Goal: Transaction & Acquisition: Obtain resource

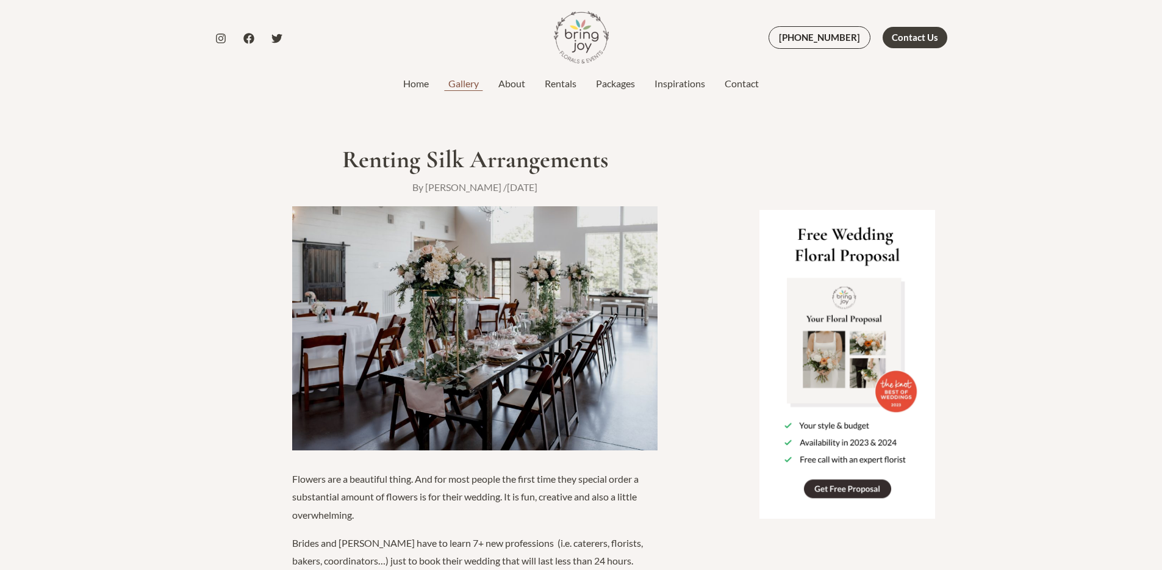
click at [461, 81] on link "Gallery" at bounding box center [464, 83] width 50 height 15
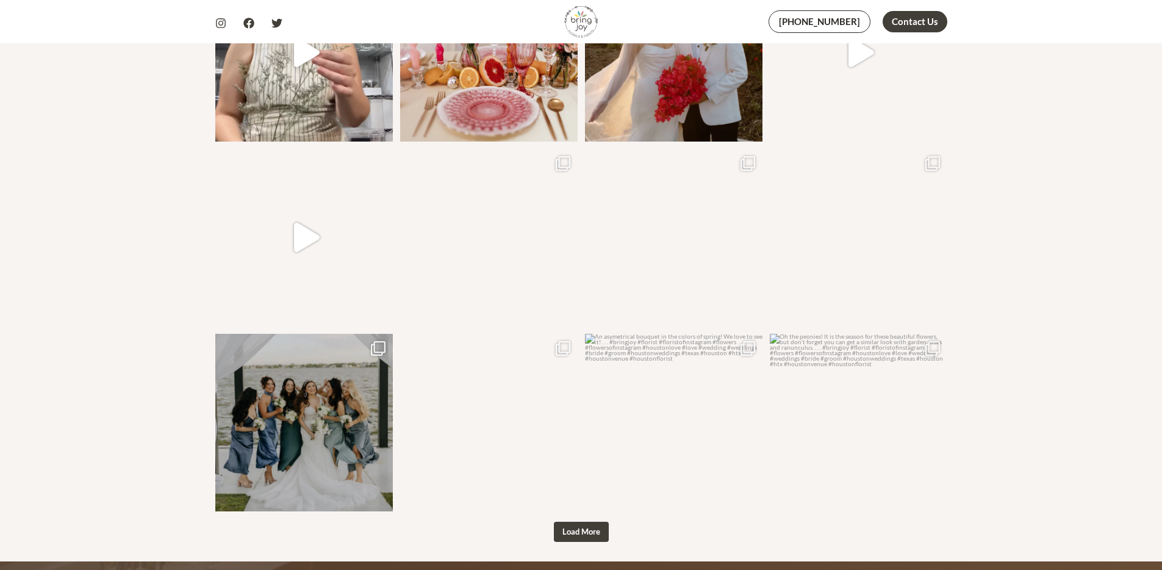
scroll to position [1406, 0]
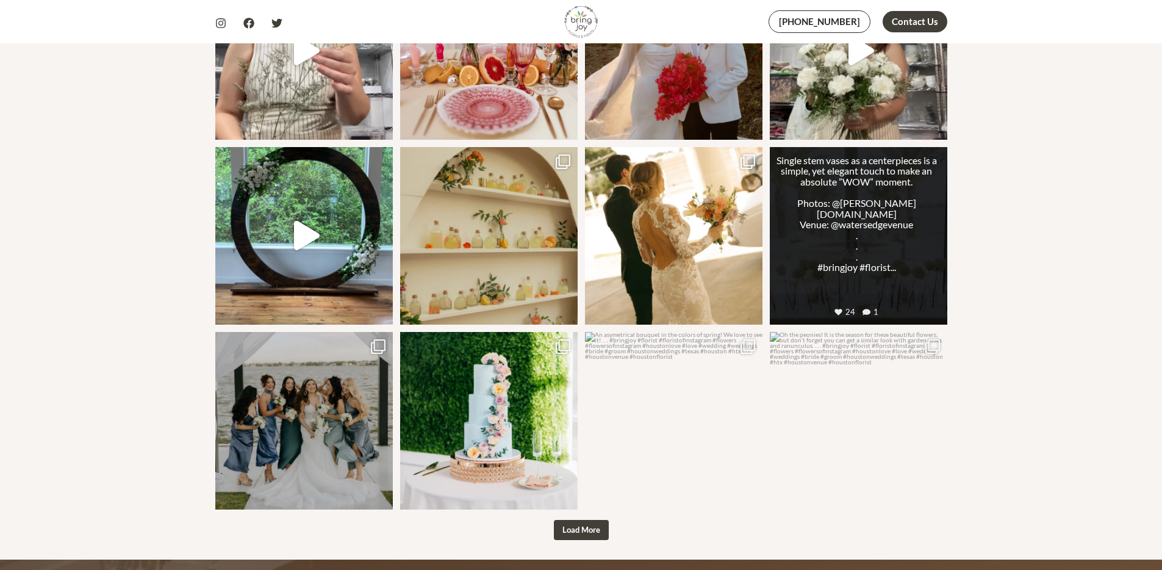
click at [912, 225] on link "Open post by bringjoytexas with ID 17926240835913499" at bounding box center [859, 236] width 178 height 178
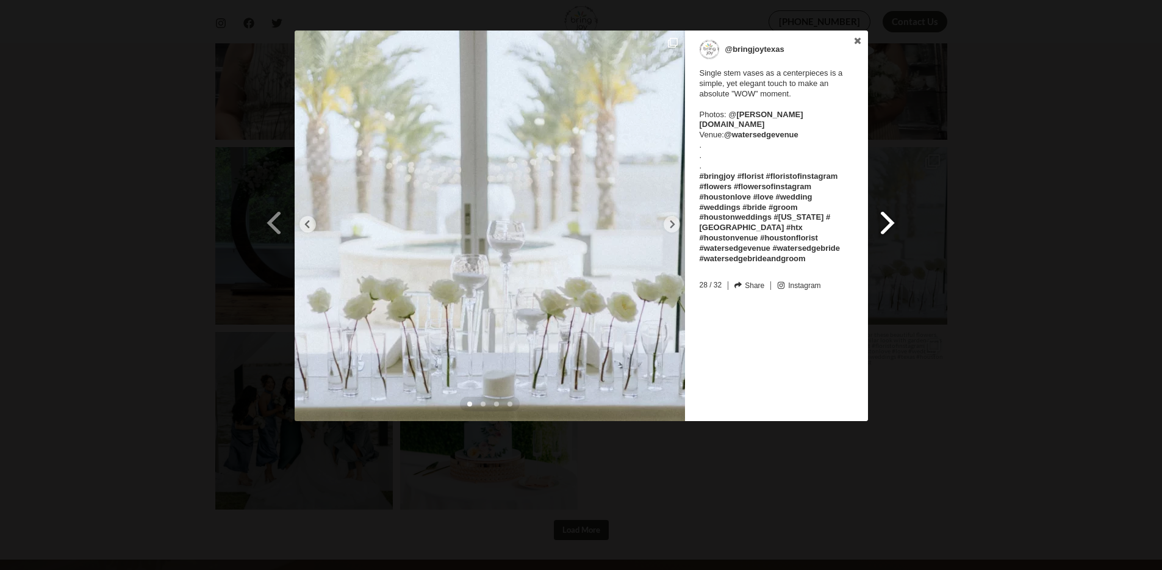
click at [886, 217] on span at bounding box center [888, 222] width 21 height 27
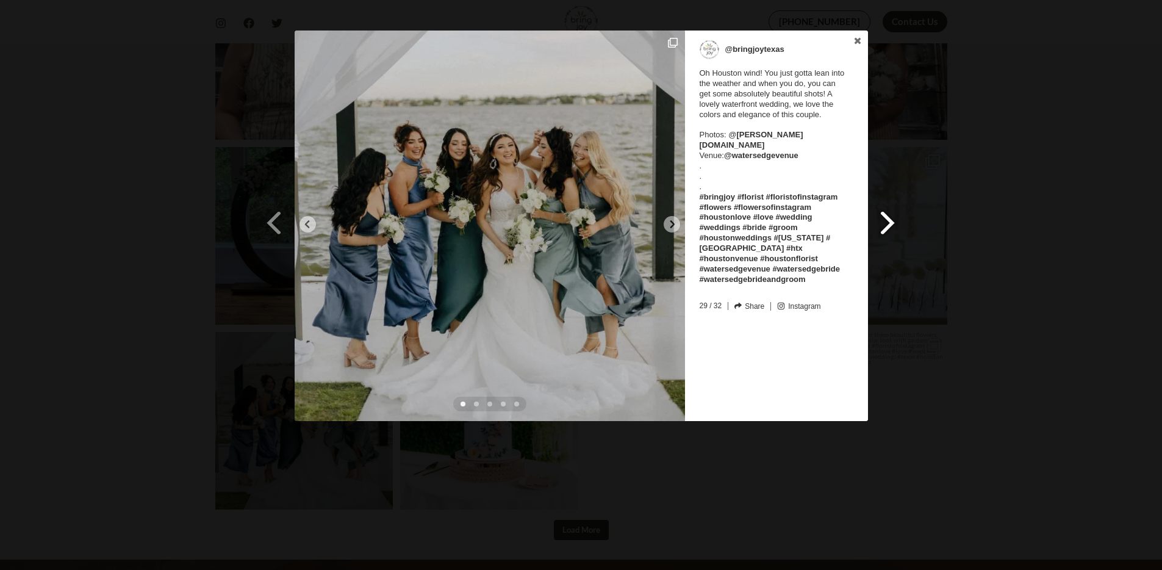
click at [883, 216] on span at bounding box center [888, 222] width 21 height 27
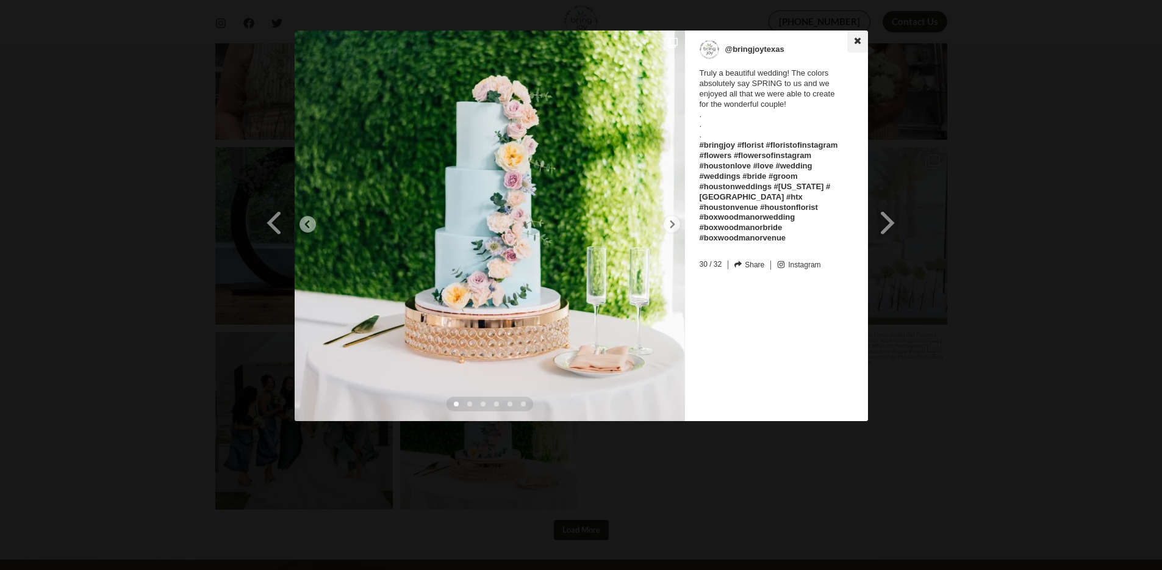
click at [854, 43] on icon at bounding box center [858, 41] width 9 height 9
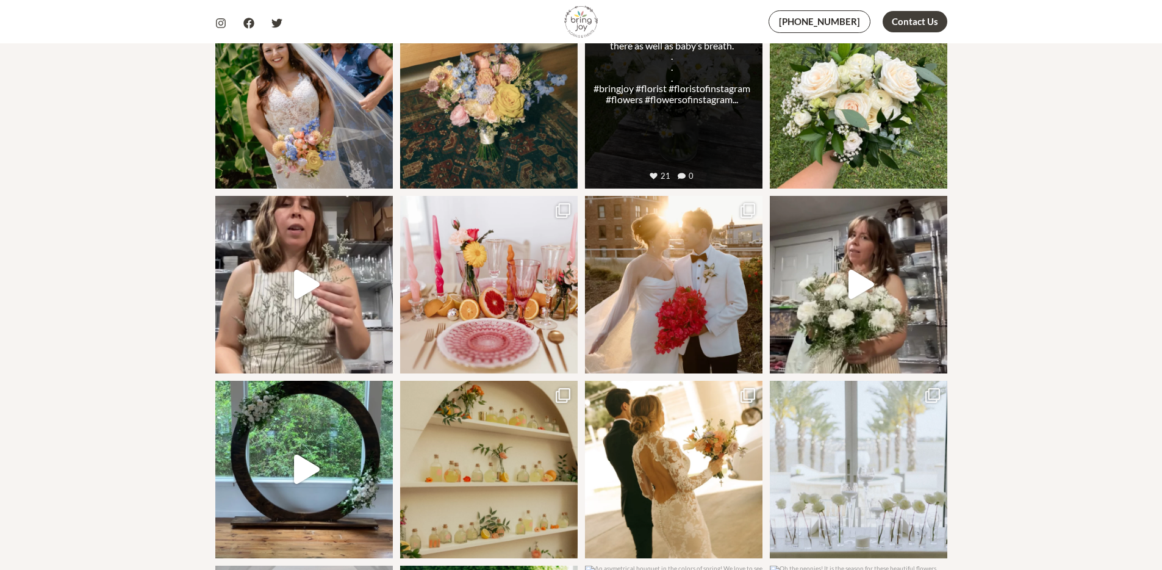
scroll to position [933, 0]
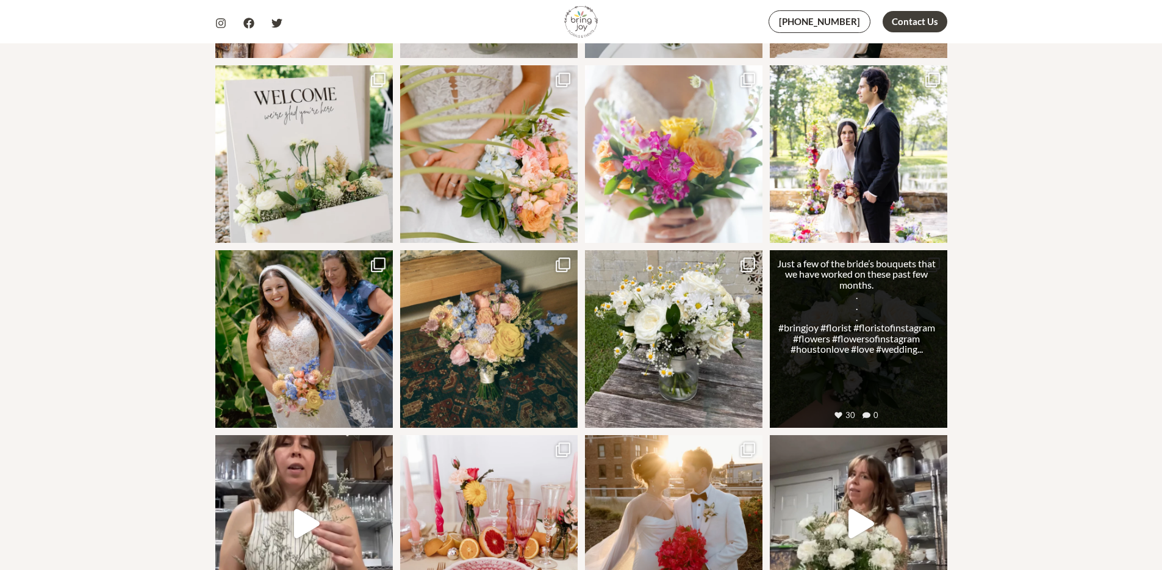
click at [856, 267] on link "Open post by bringjoytexas with ID 18008950643619421" at bounding box center [859, 339] width 178 height 178
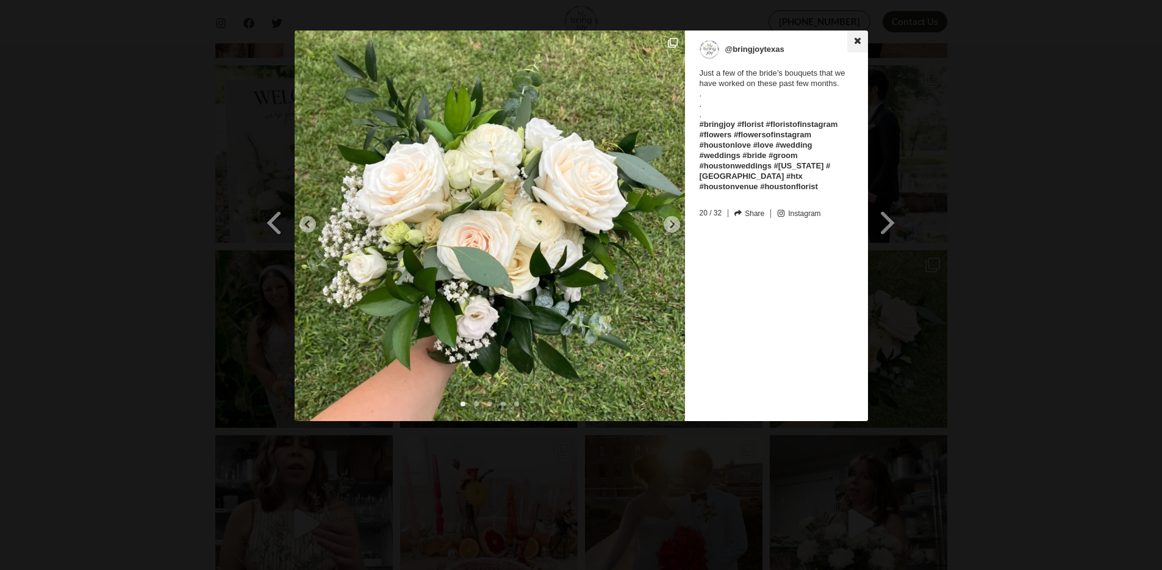
click at [857, 40] on icon at bounding box center [857, 40] width 7 height 7
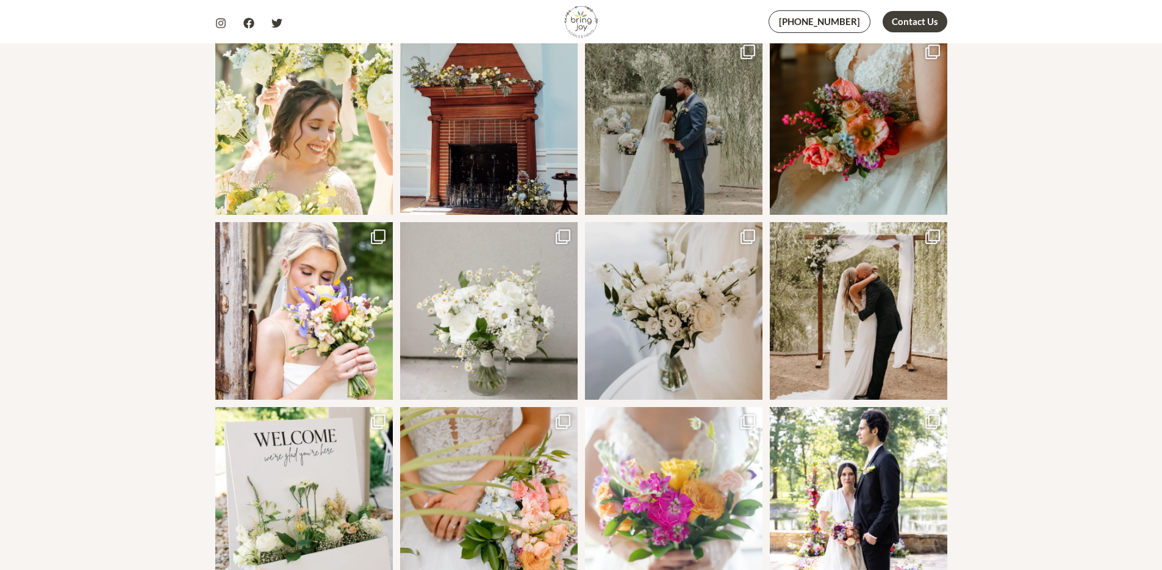
scroll to position [577, 0]
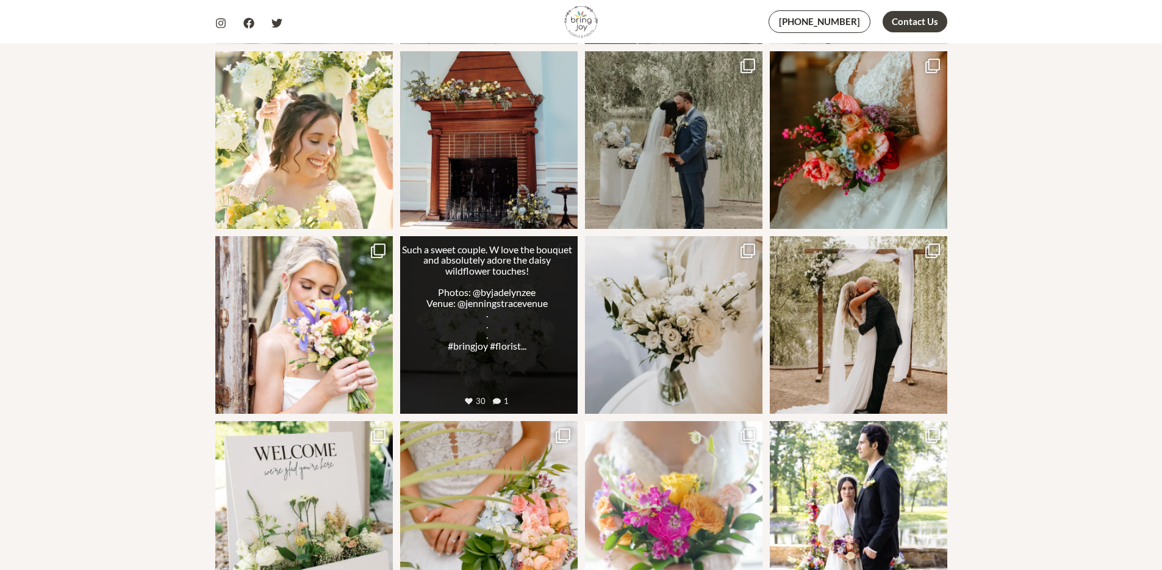
click at [516, 256] on link "Open post by bringjoytexas with ID 17860012842184339" at bounding box center [489, 325] width 178 height 178
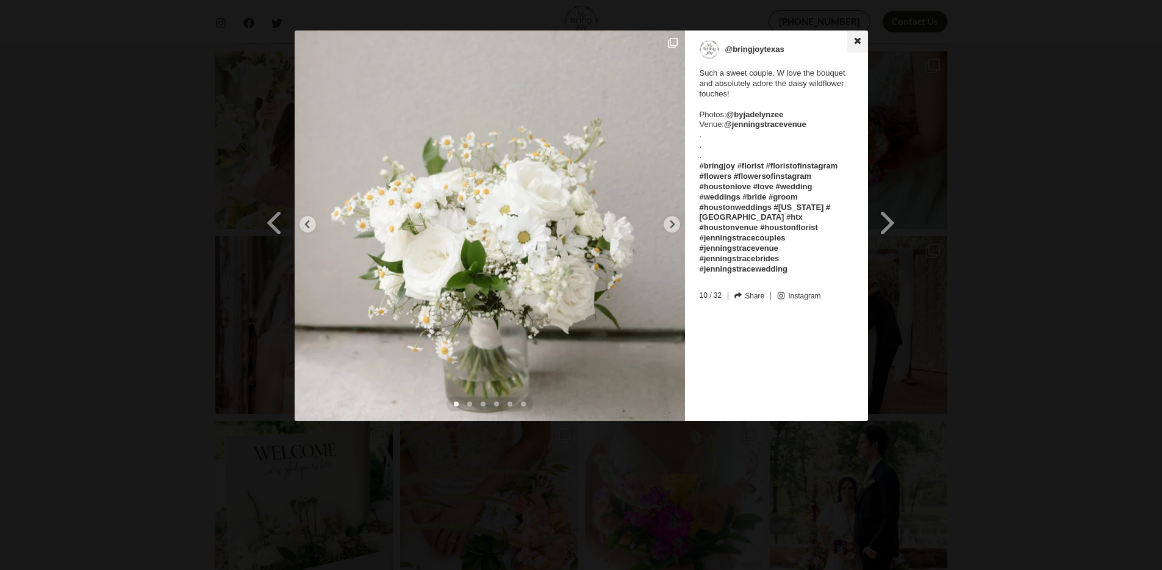
click at [860, 43] on icon at bounding box center [857, 40] width 7 height 7
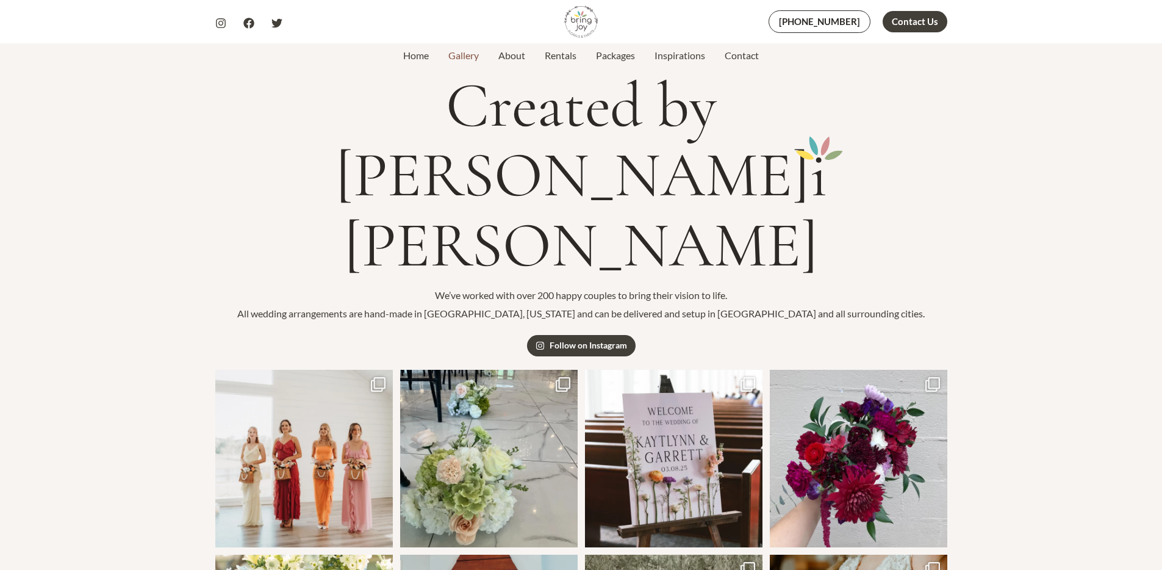
scroll to position [0, 0]
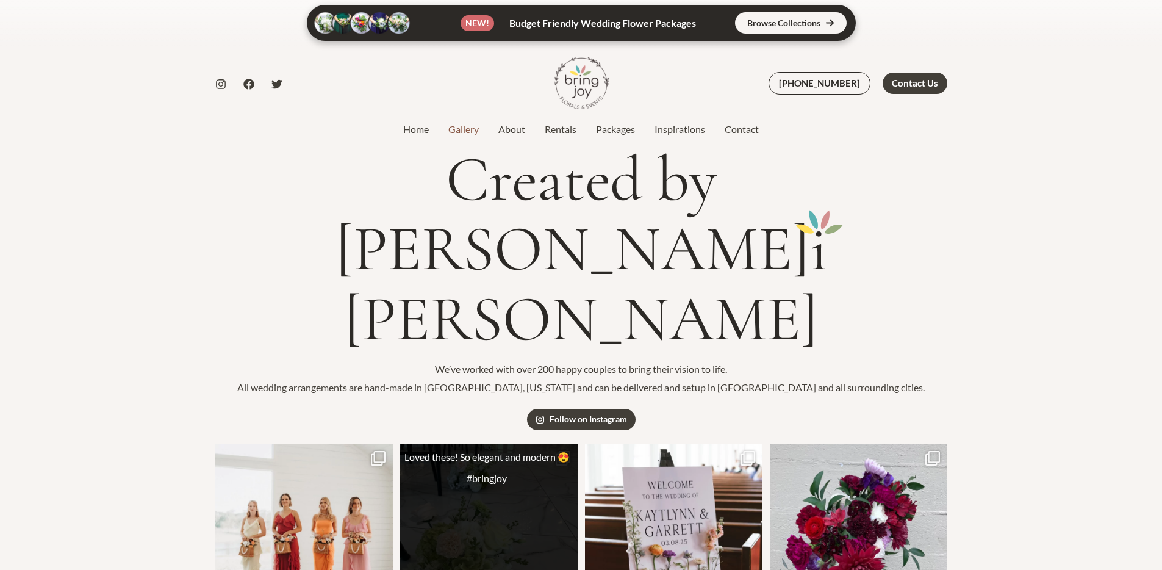
click at [537, 444] on link "Open post by bringjoytexas with ID 18061060186930622" at bounding box center [489, 533] width 178 height 178
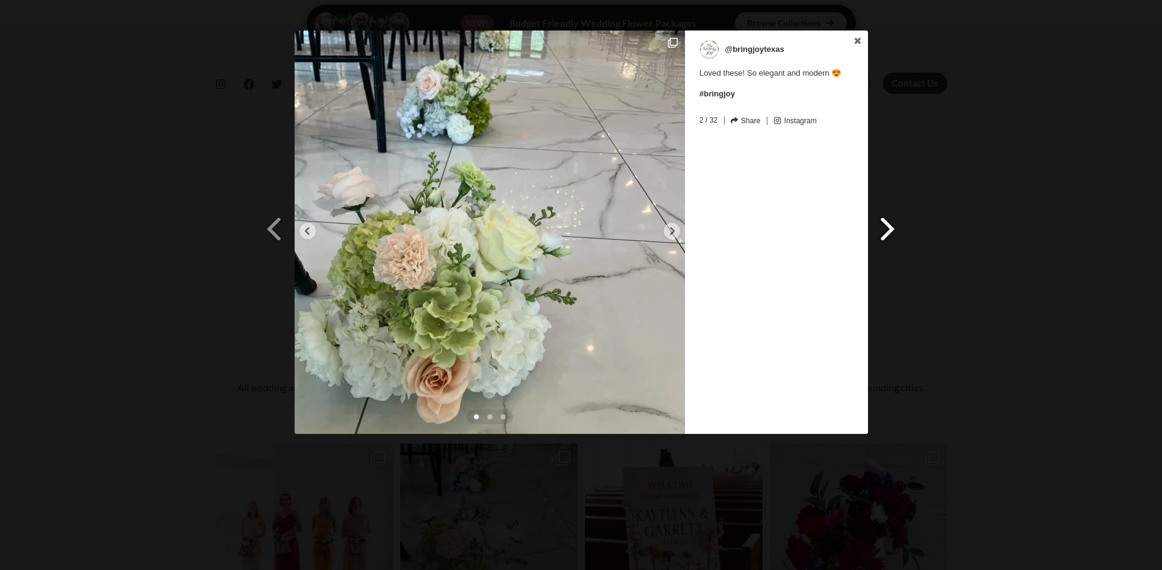
click at [885, 217] on span at bounding box center [888, 228] width 21 height 27
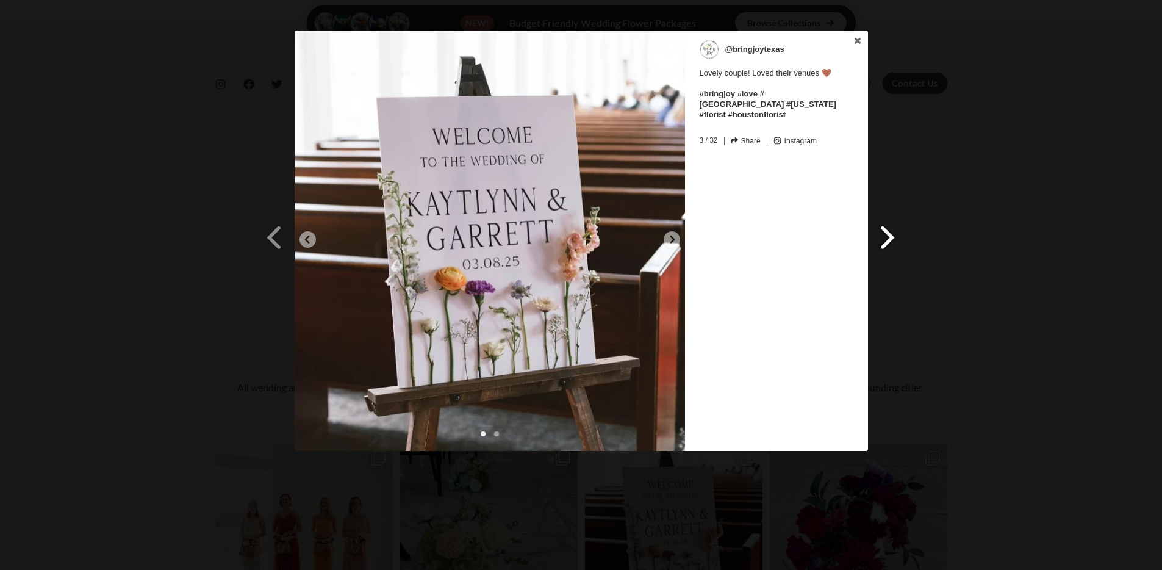
click at [891, 226] on span at bounding box center [888, 236] width 21 height 27
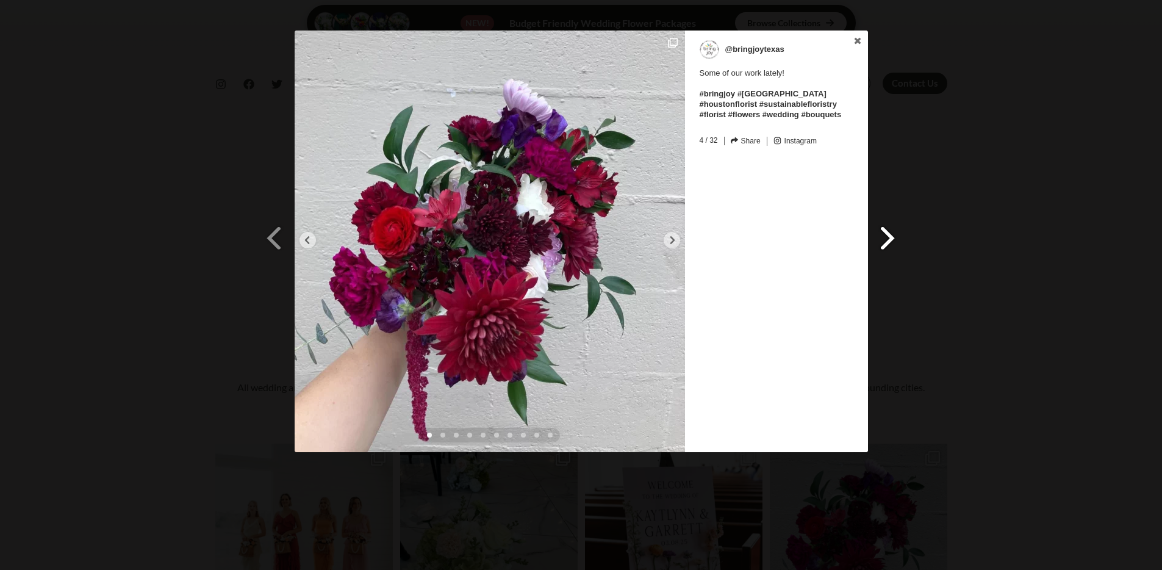
click at [891, 226] on span at bounding box center [888, 237] width 21 height 27
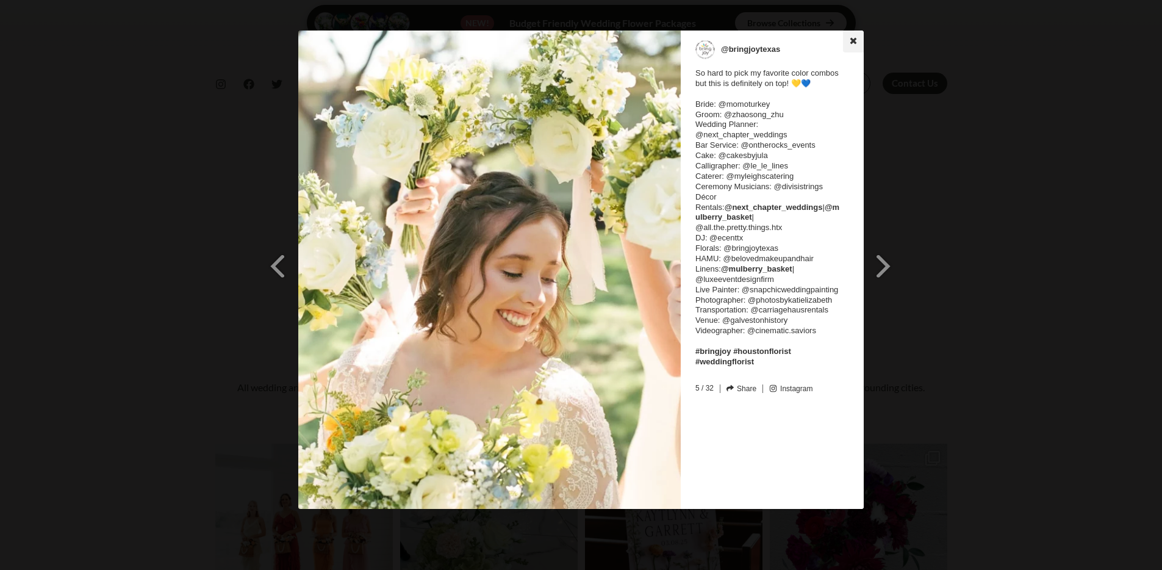
click at [847, 42] on link at bounding box center [853, 42] width 21 height 22
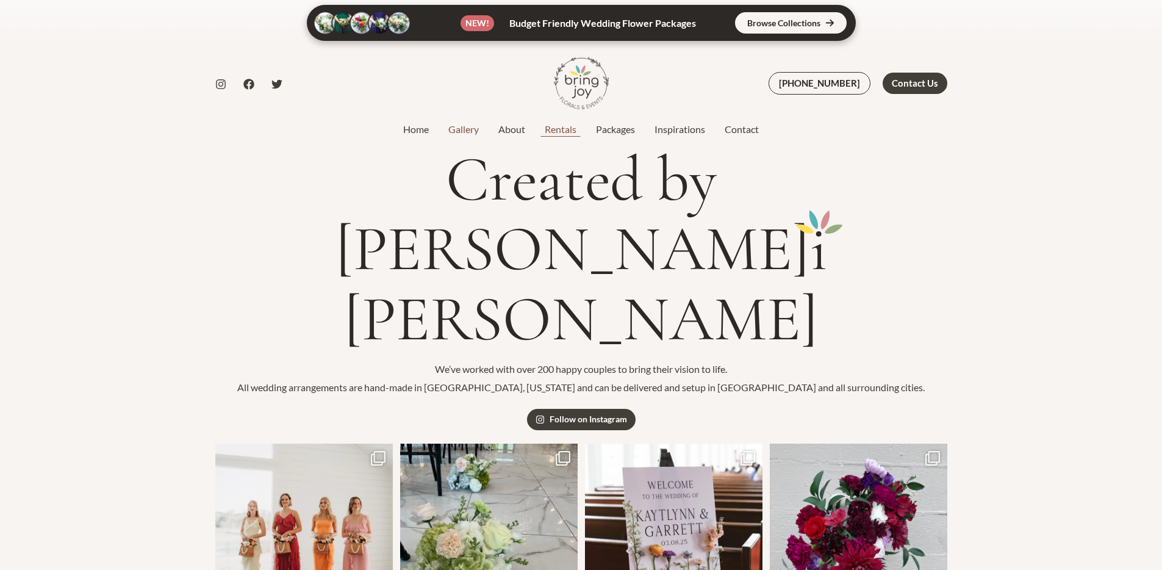
click at [569, 128] on link "Rentals" at bounding box center [560, 129] width 51 height 15
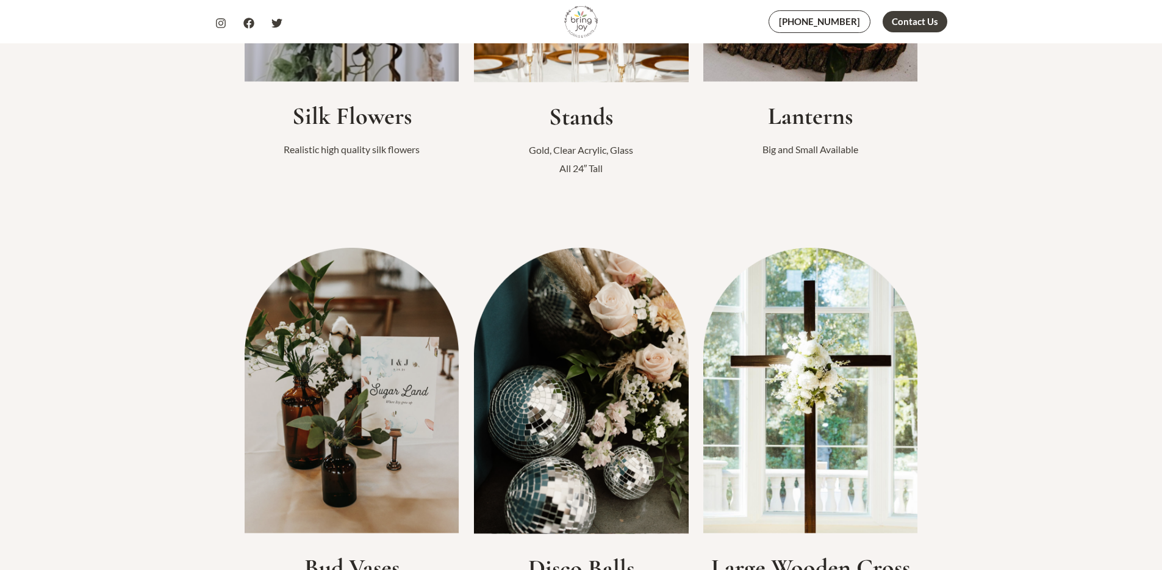
scroll to position [593, 0]
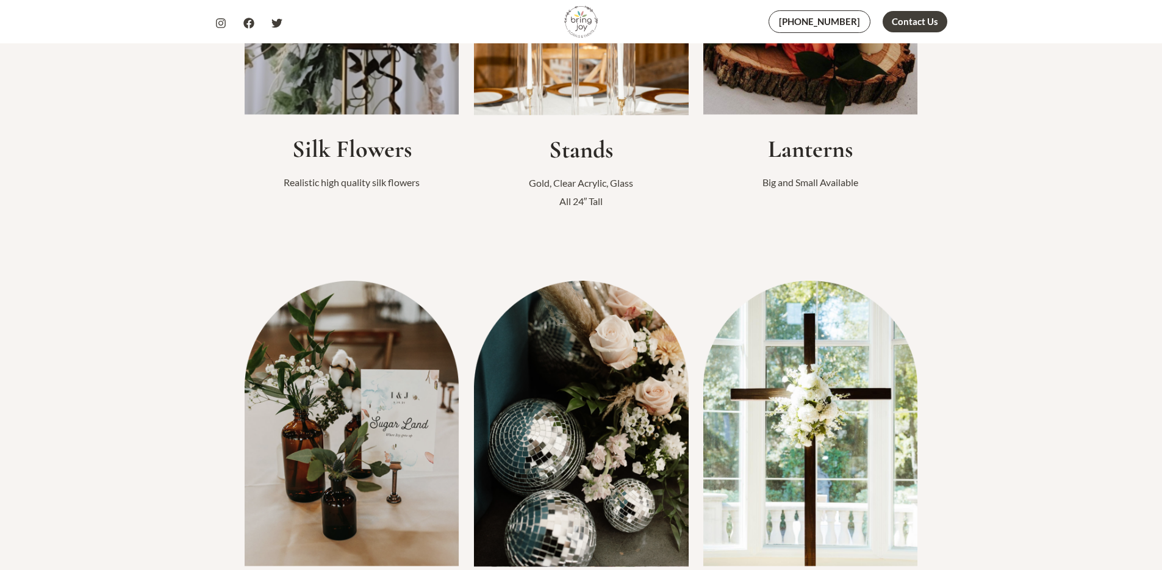
drag, startPoint x: 365, startPoint y: 139, endPoint x: 359, endPoint y: 160, distance: 22.1
click at [363, 139] on h2 "Silk Flowers" at bounding box center [352, 148] width 215 height 29
click at [359, 160] on h2 "Silk Flowers" at bounding box center [352, 148] width 215 height 29
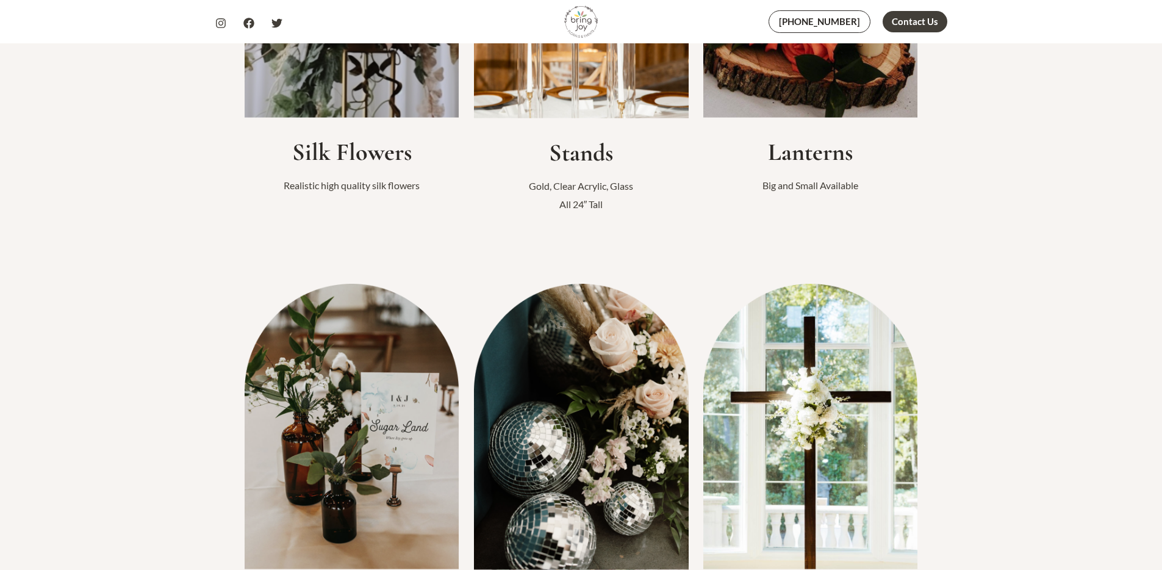
scroll to position [259, 0]
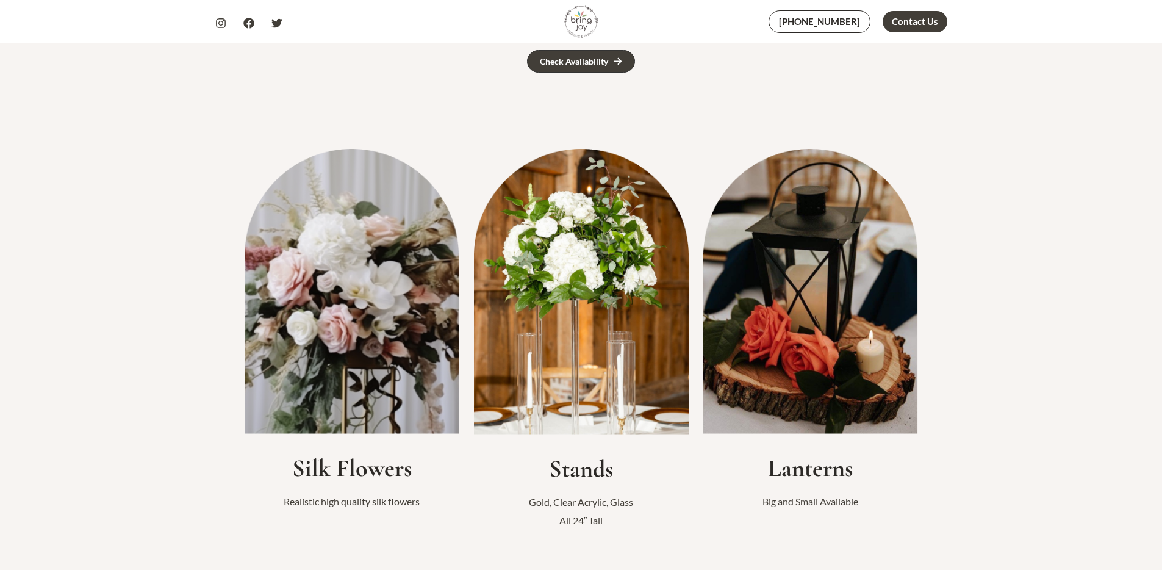
click at [364, 181] on img at bounding box center [352, 291] width 215 height 285
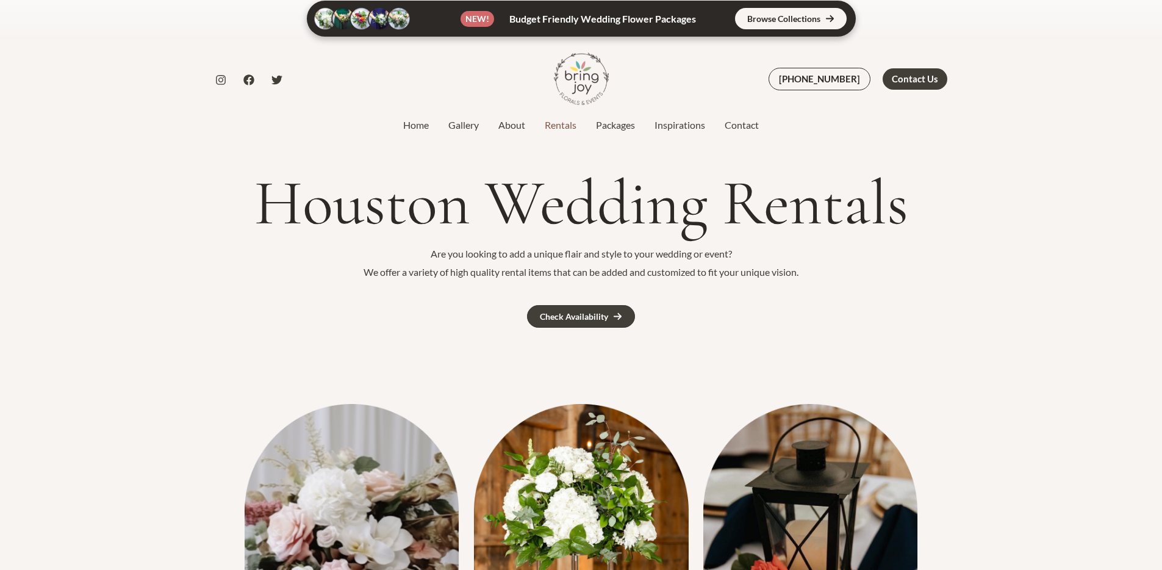
scroll to position [0, 0]
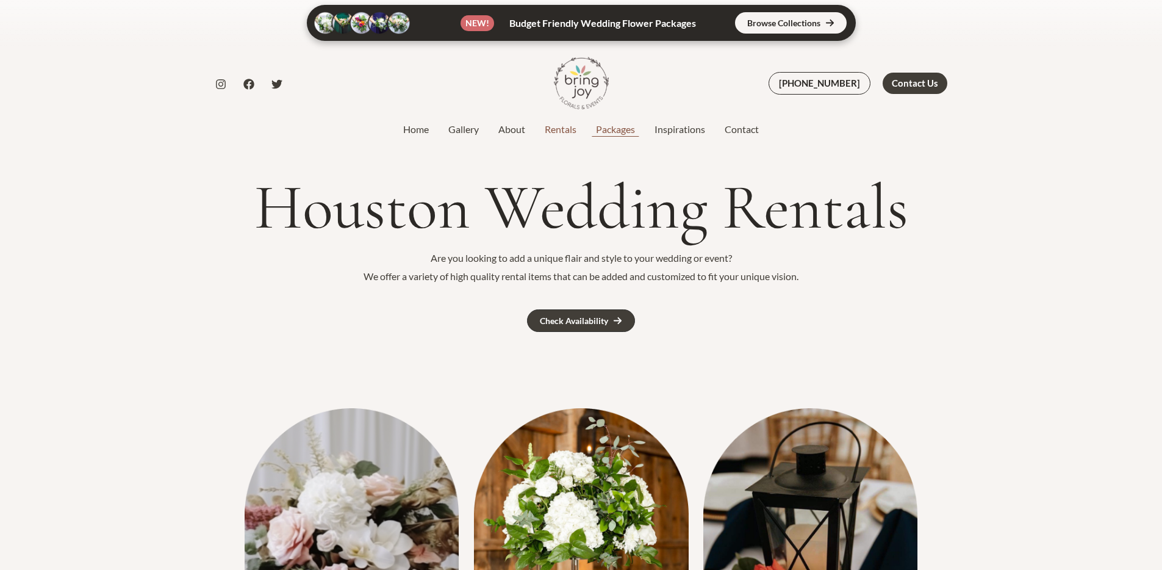
click at [623, 132] on link "Packages" at bounding box center [615, 129] width 59 height 15
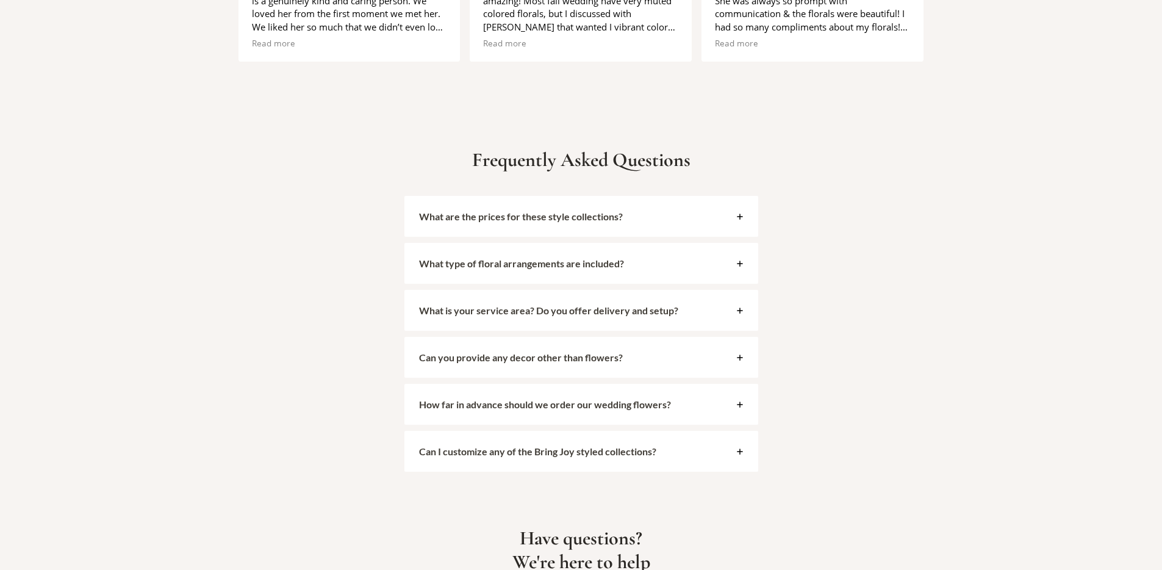
scroll to position [2787, 0]
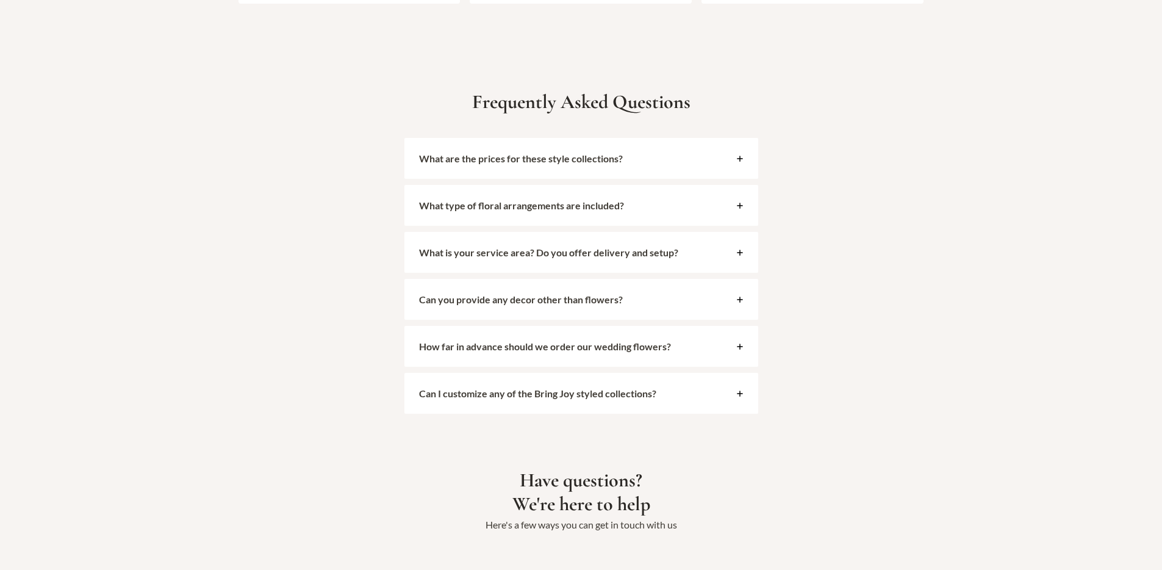
click at [667, 196] on div "What type of floral arrangements are included?" at bounding box center [582, 205] width 354 height 41
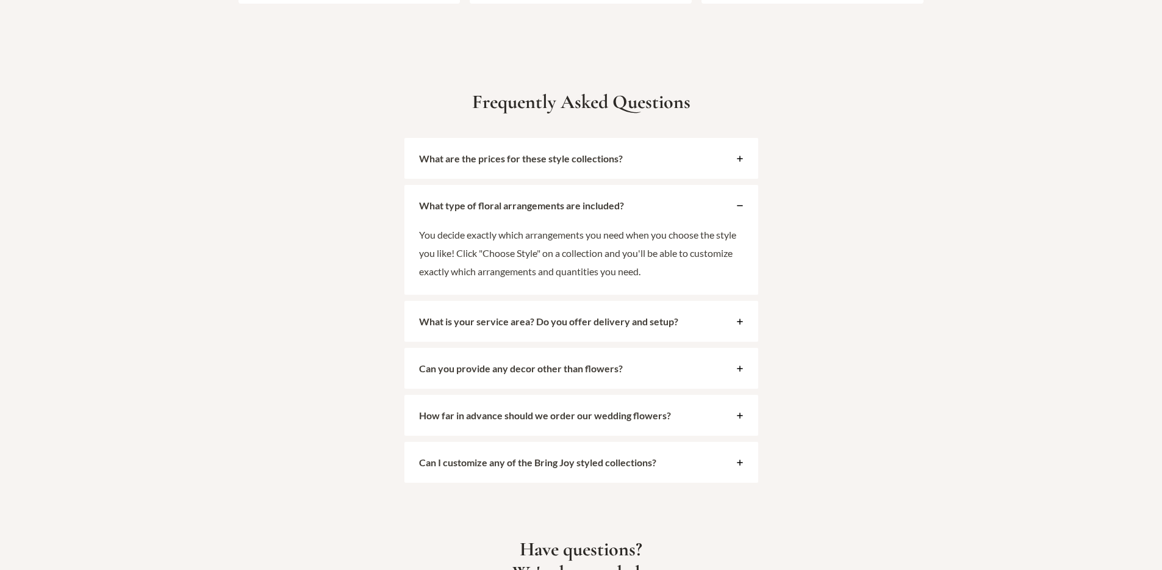
click at [644, 315] on strong "What is your service area? Do you offer delivery and setup?" at bounding box center [548, 321] width 259 height 12
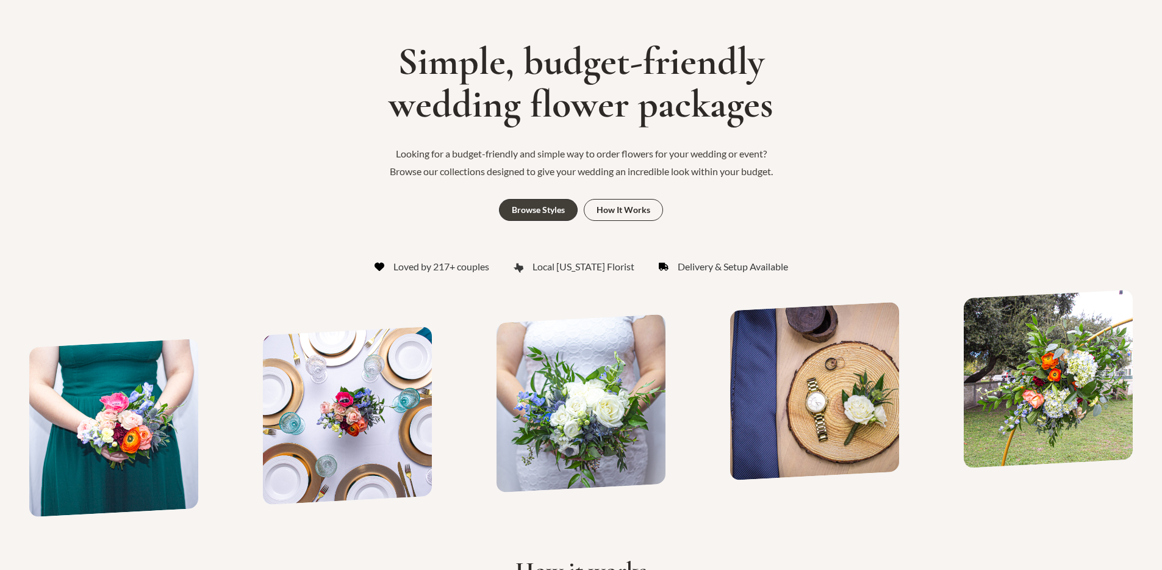
scroll to position [0, 0]
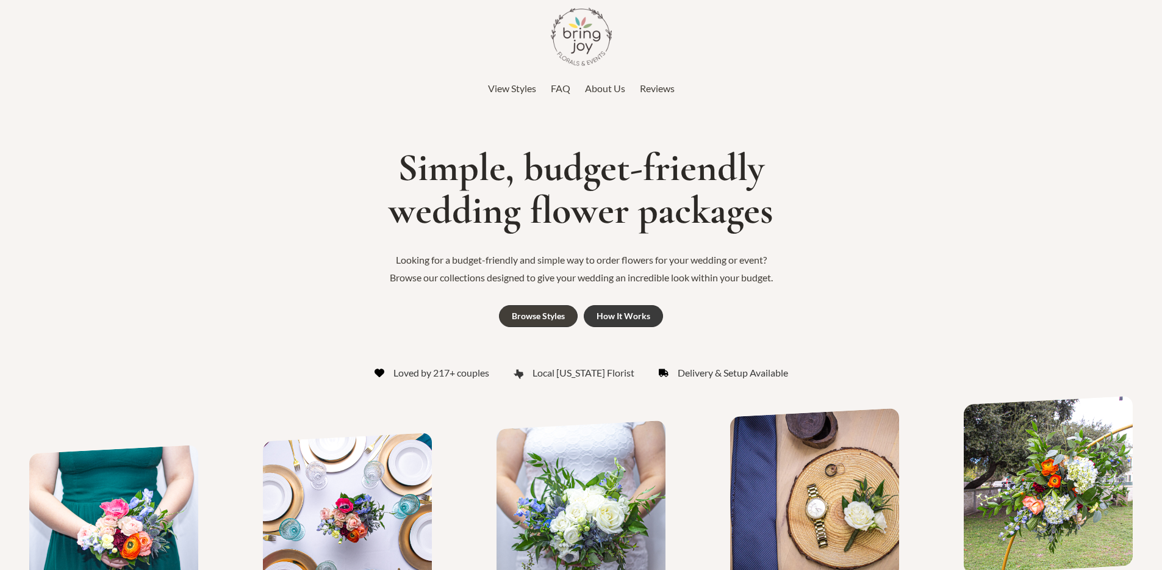
click at [643, 312] on div "How It Works" at bounding box center [624, 316] width 54 height 9
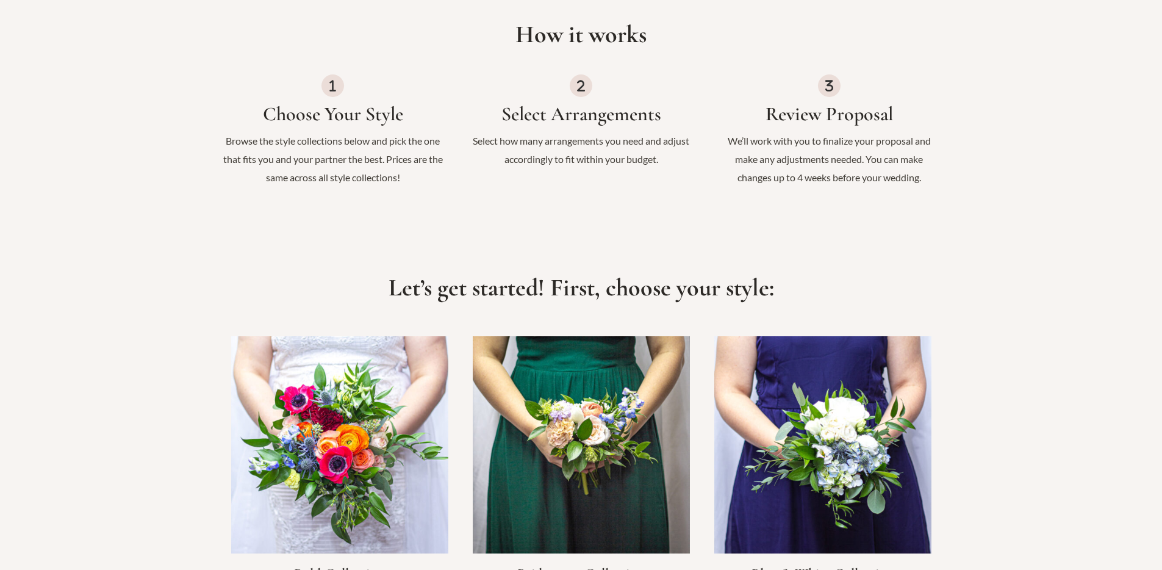
click at [394, 110] on h3 "Choose Your Style" at bounding box center [334, 114] width 224 height 23
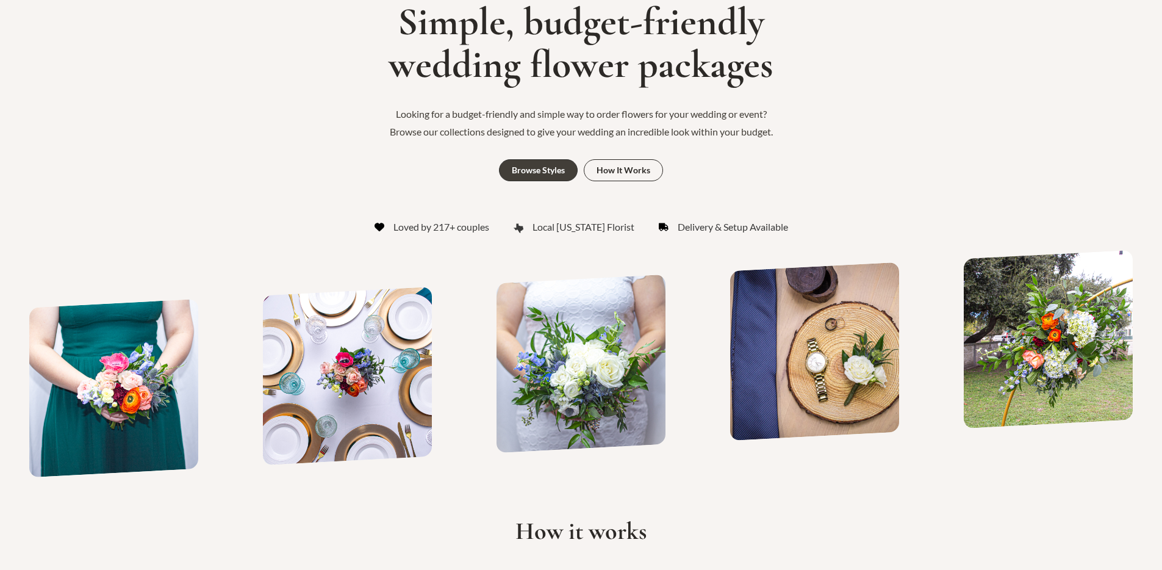
scroll to position [0, 0]
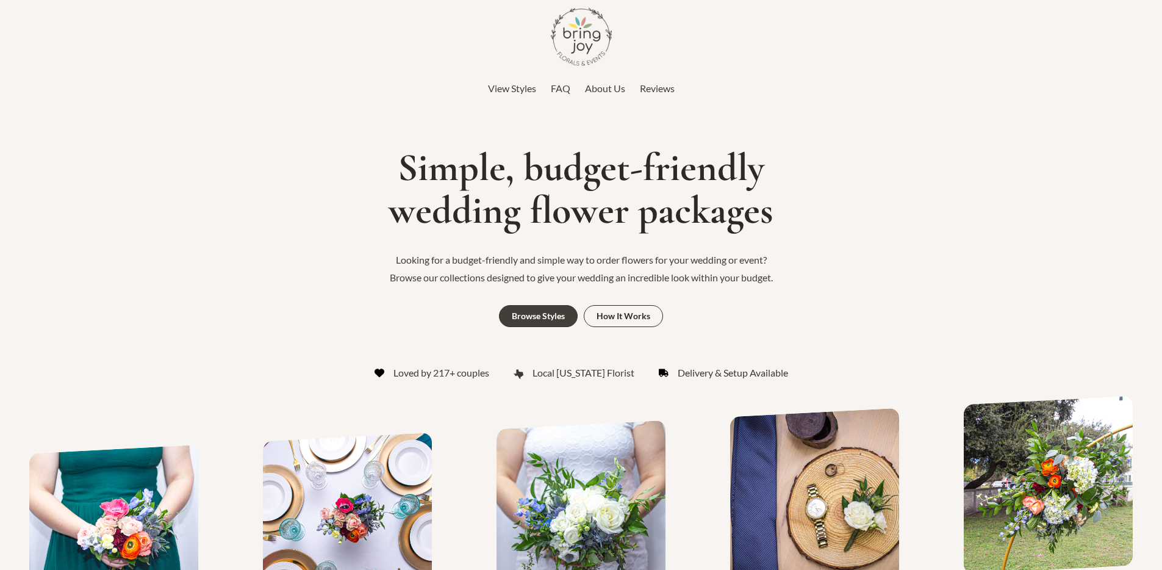
click at [515, 93] on span "View Styles" at bounding box center [512, 88] width 48 height 12
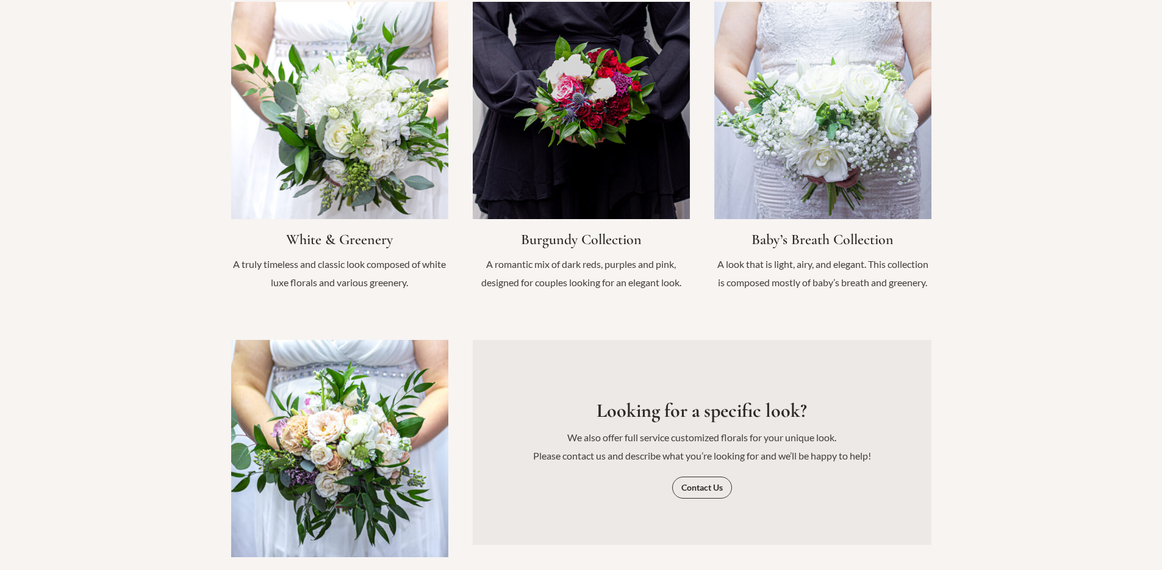
scroll to position [1331, 0]
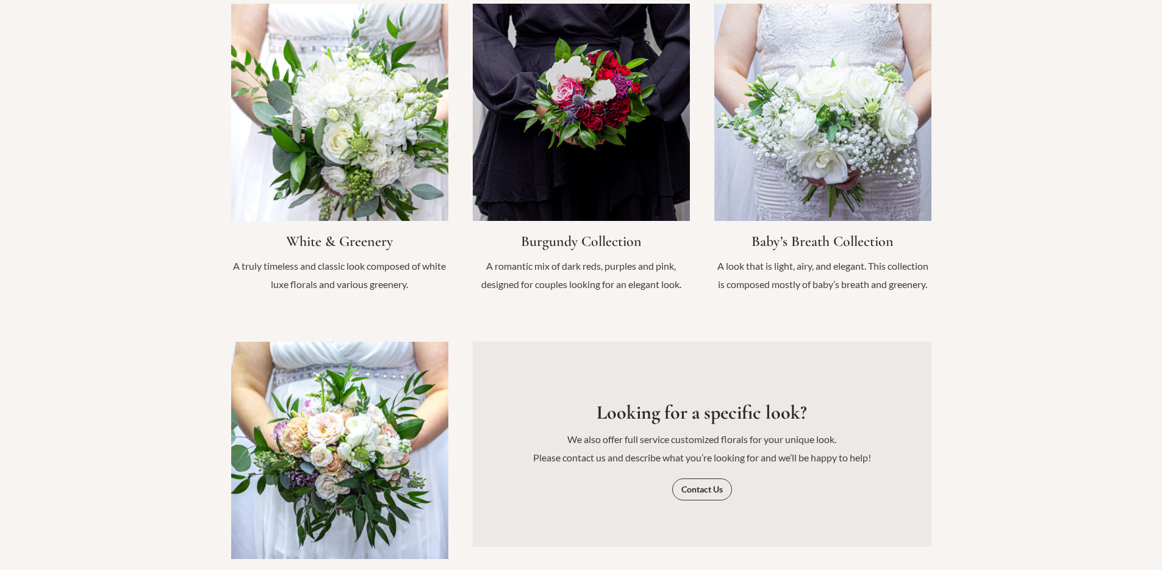
click at [369, 159] on link "Infobox Link" at bounding box center [339, 154] width 217 height 301
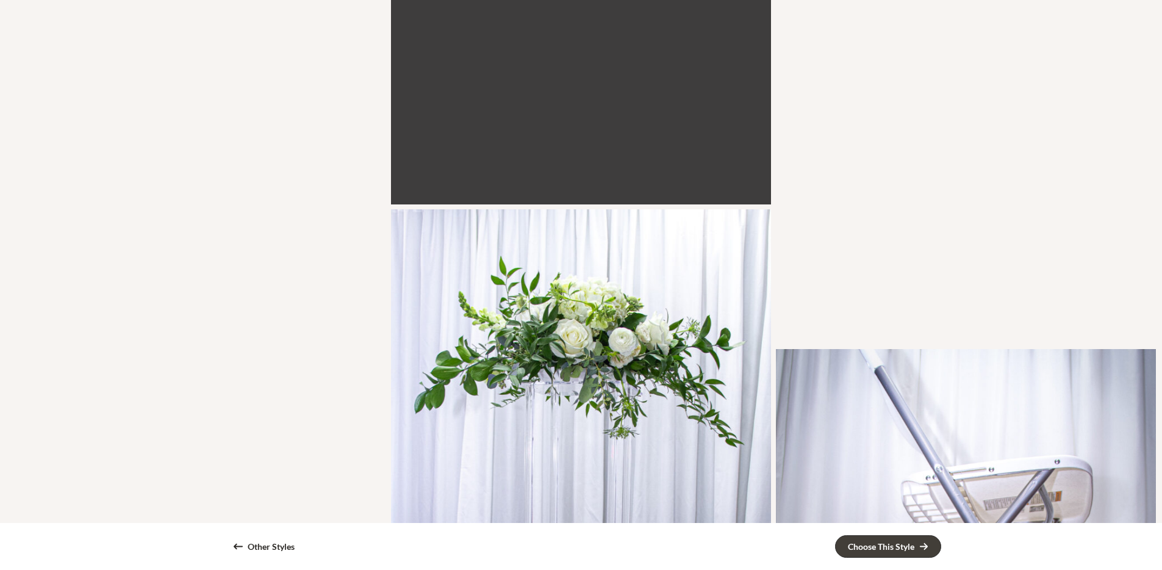
scroll to position [2207, 0]
